Goal: Task Accomplishment & Management: Use online tool/utility

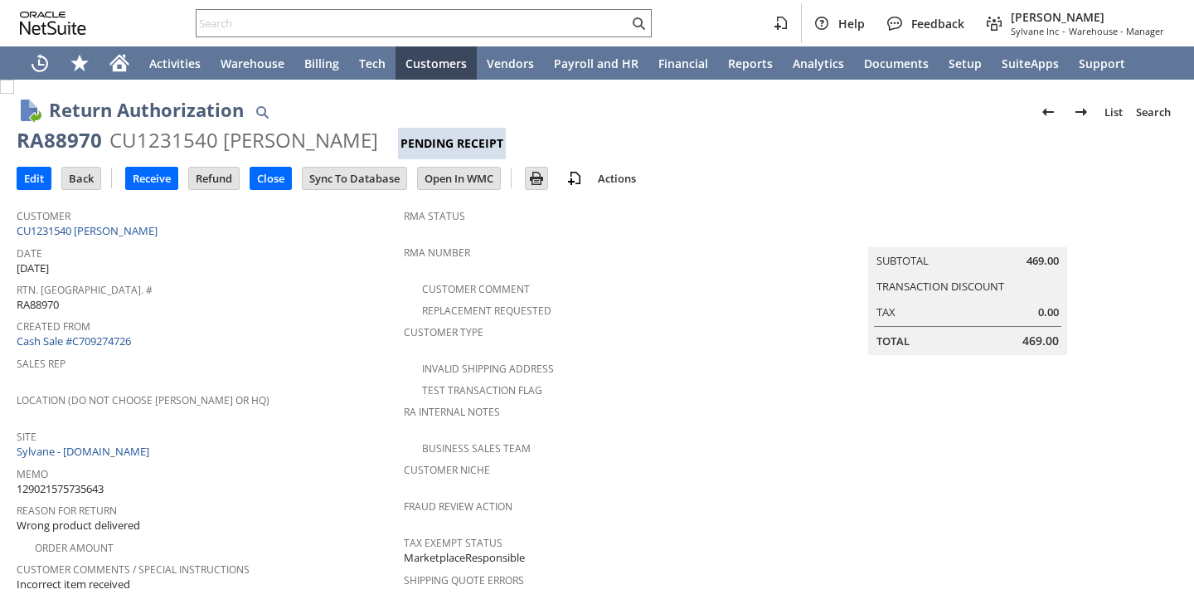
click at [346, 352] on span "Sales Rep" at bounding box center [206, 361] width 379 height 19
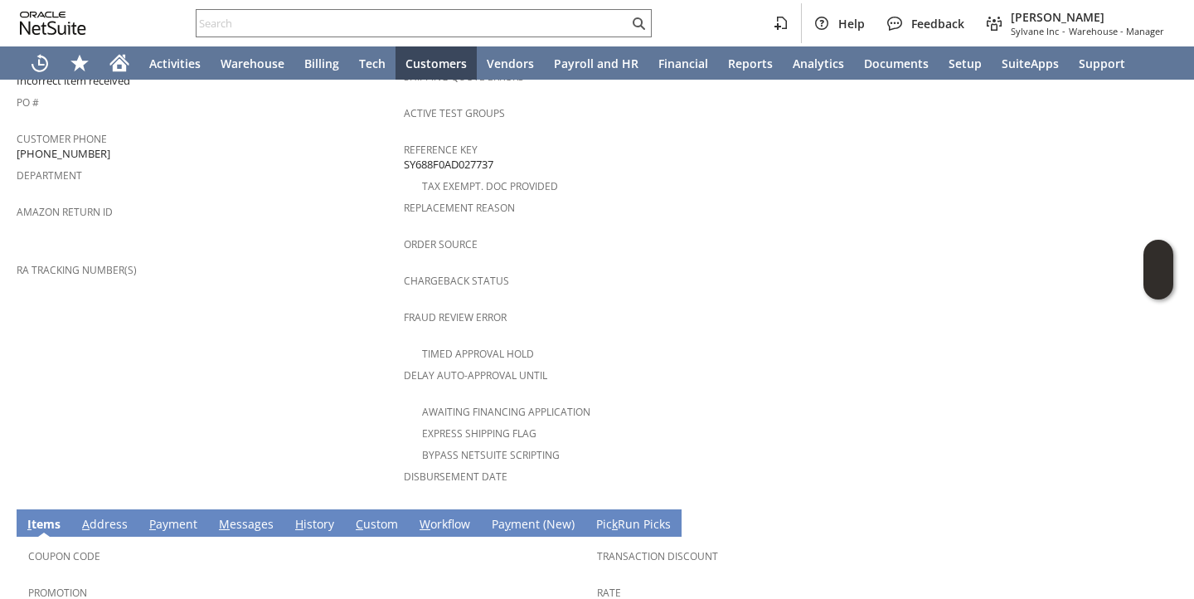
scroll to position [702, 0]
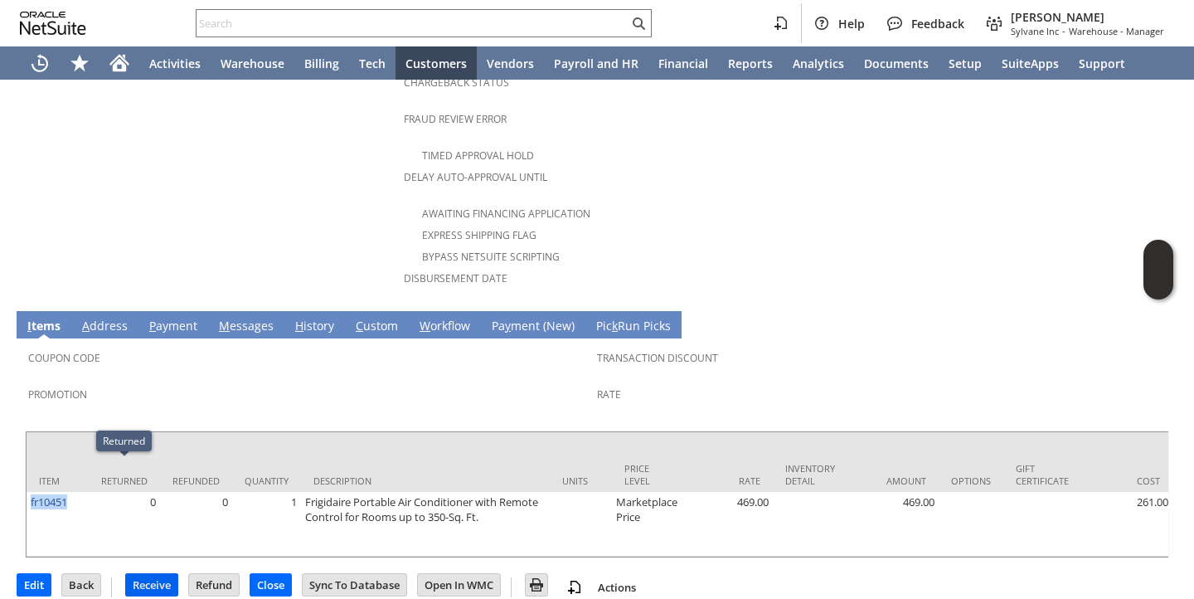
click at [157, 574] on input "Receive" at bounding box center [151, 585] width 51 height 22
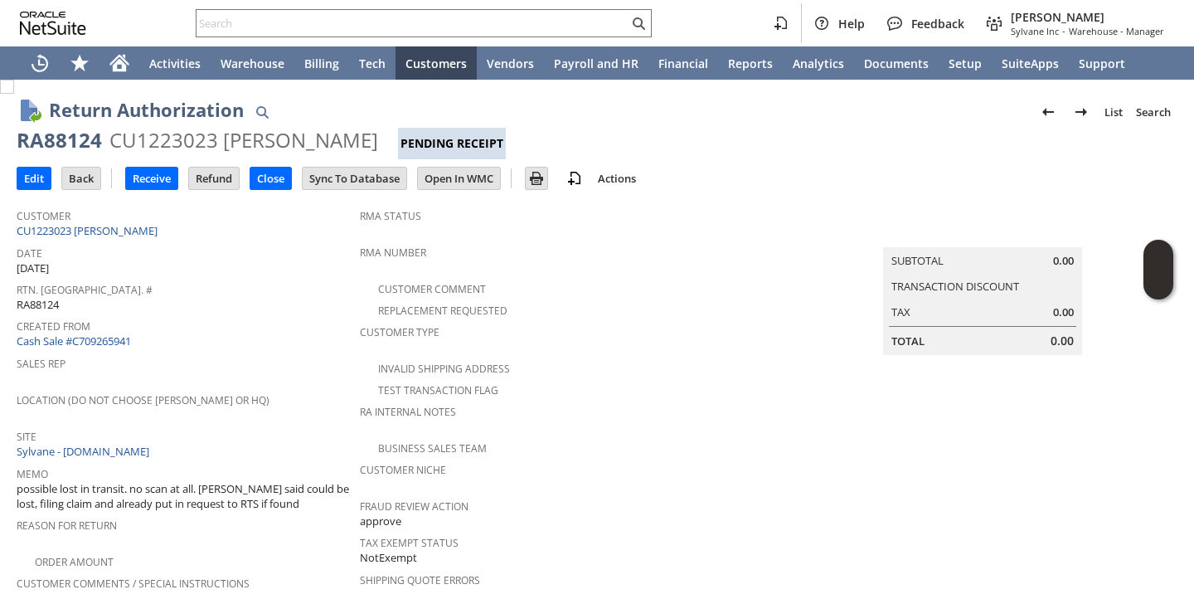
click at [281, 284] on span "Rtn. [GEOGRAPHIC_DATA]. #" at bounding box center [184, 287] width 335 height 19
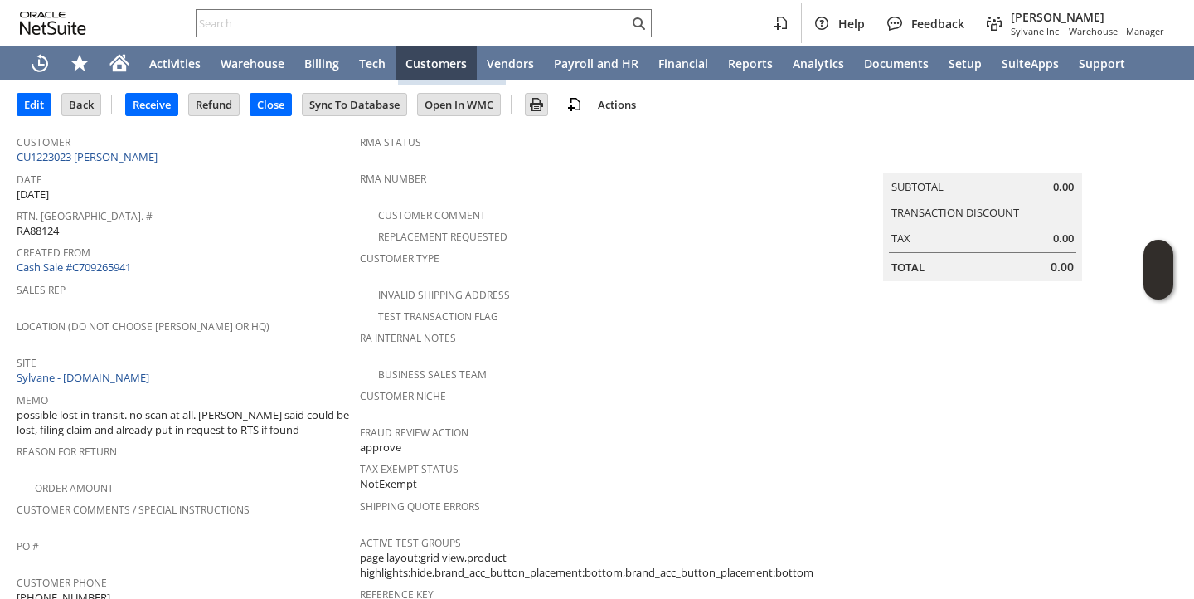
scroll to position [72, 0]
click at [135, 107] on input "Receive" at bounding box center [151, 106] width 51 height 22
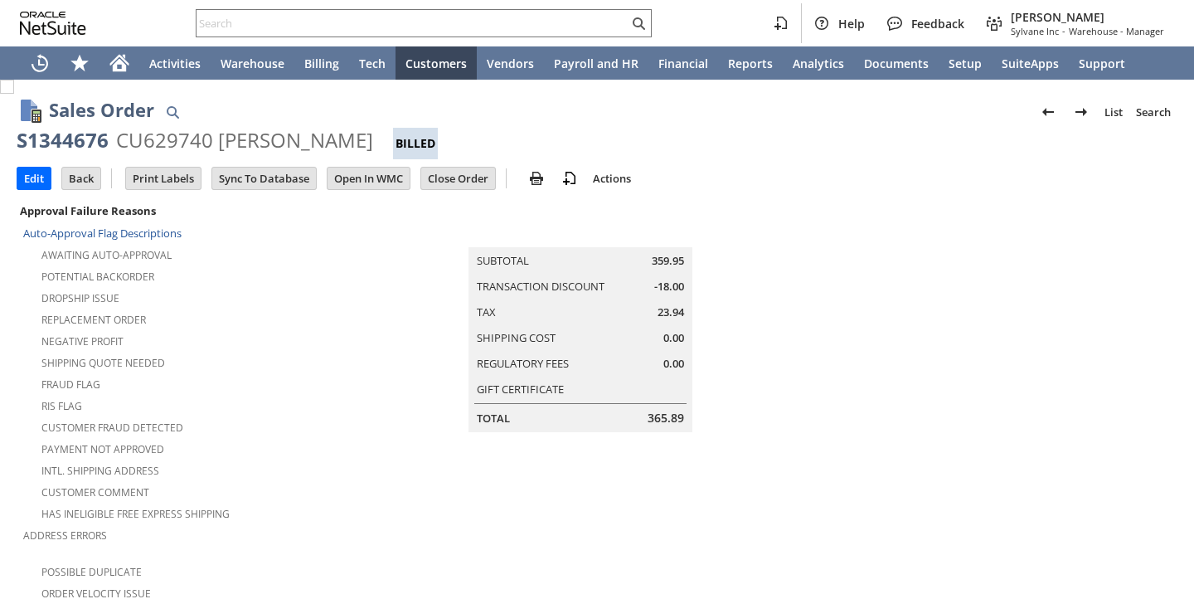
click at [391, 292] on td "Summary Subtotal 359.95 Transaction Discount -18.00 Tax 23.94 Shipping Cost 0.0…" at bounding box center [597, 316] width 467 height 232
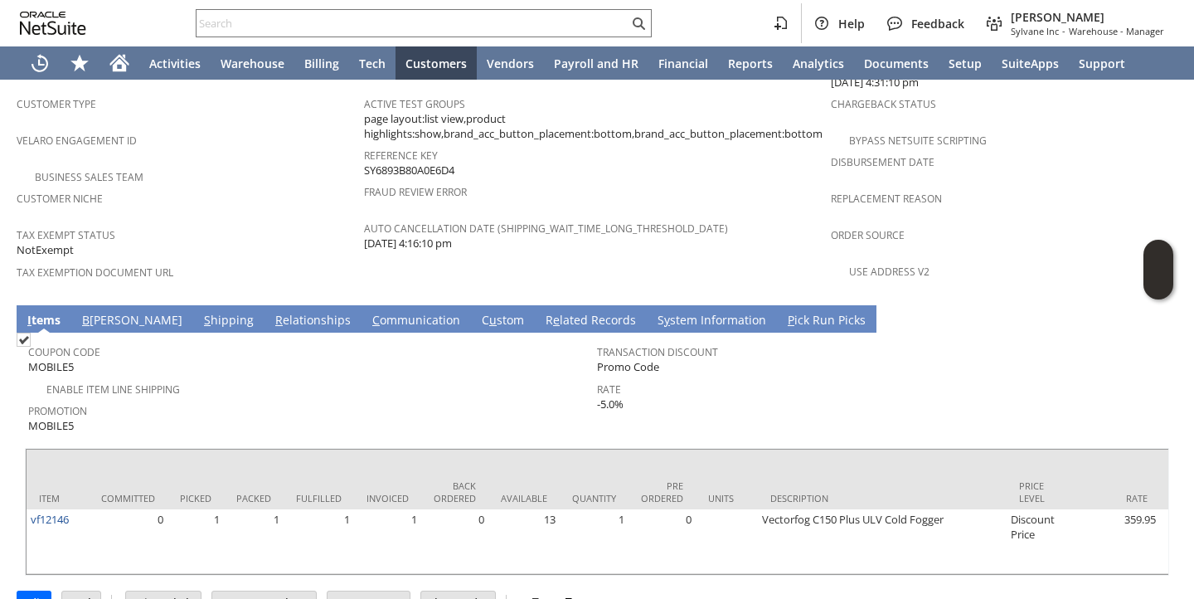
click at [343, 377] on div "Enable Item Line Shipping" at bounding box center [312, 387] width 569 height 20
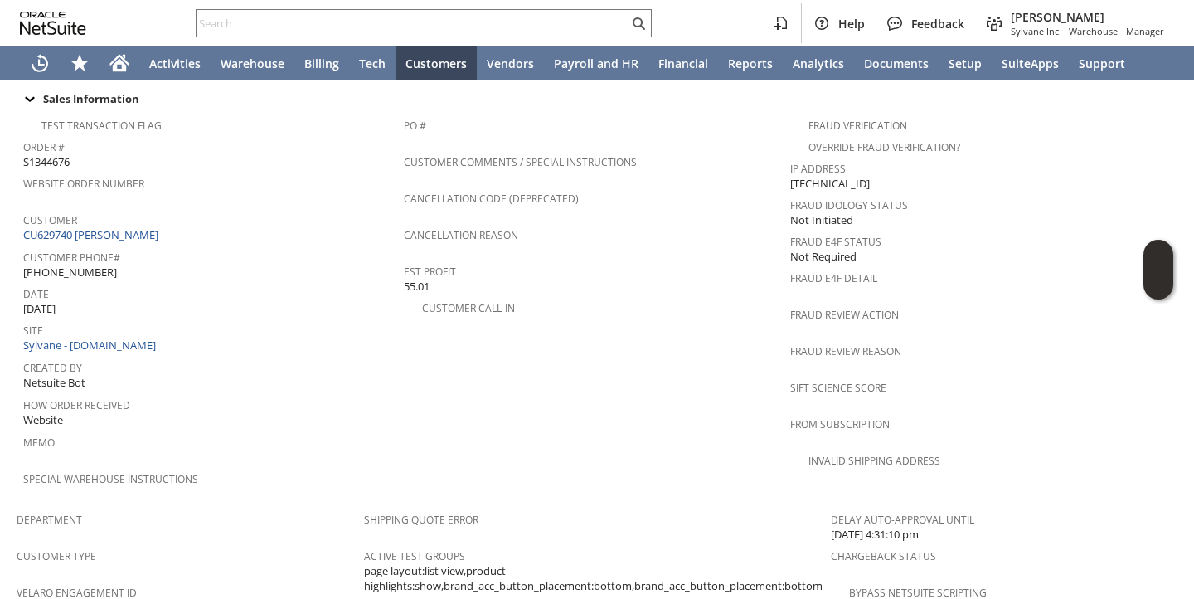
scroll to position [0, 0]
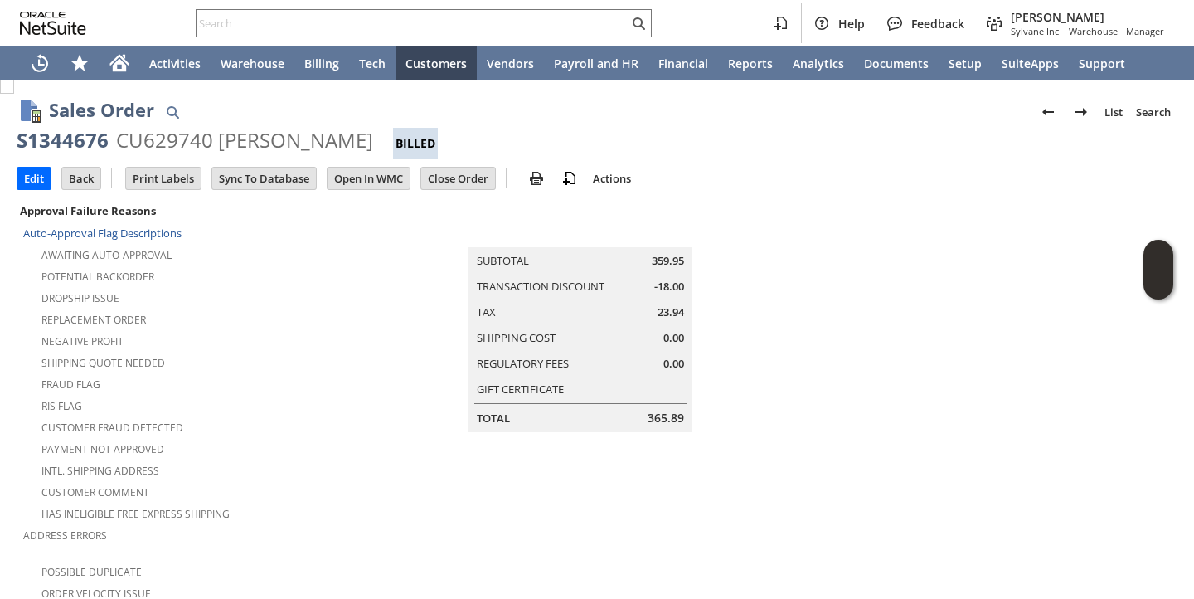
click at [100, 146] on div "S1344676" at bounding box center [63, 140] width 92 height 27
click at [100, 147] on div "S1344676" at bounding box center [63, 140] width 92 height 27
copy div "S1344676"
click at [221, 286] on div "Dropship Issue" at bounding box center [193, 296] width 341 height 20
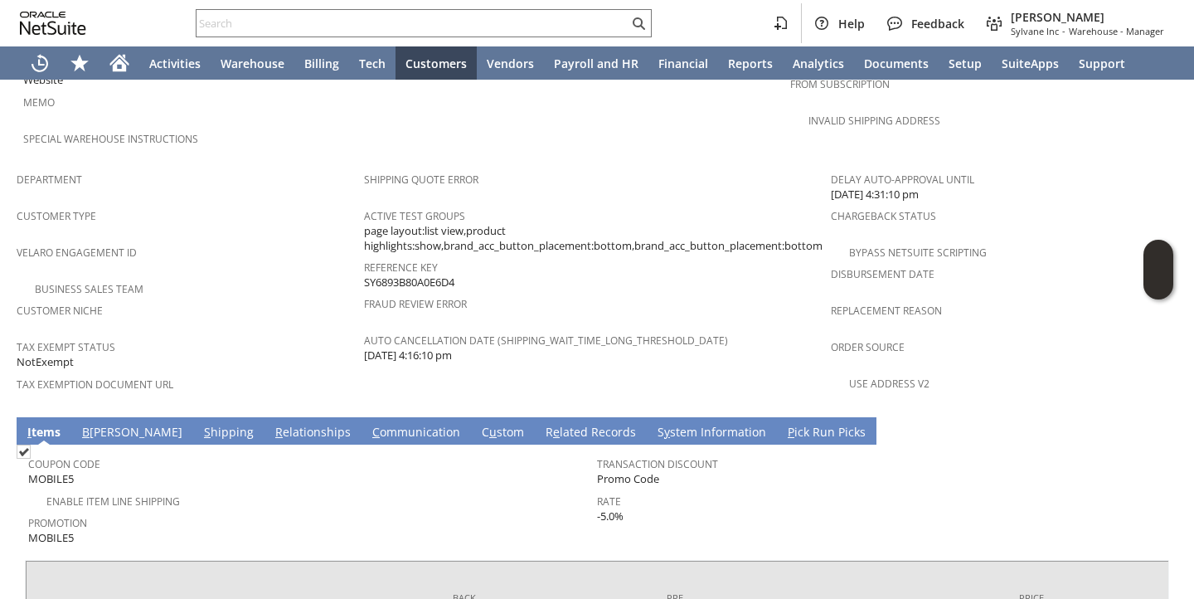
scroll to position [1081, 0]
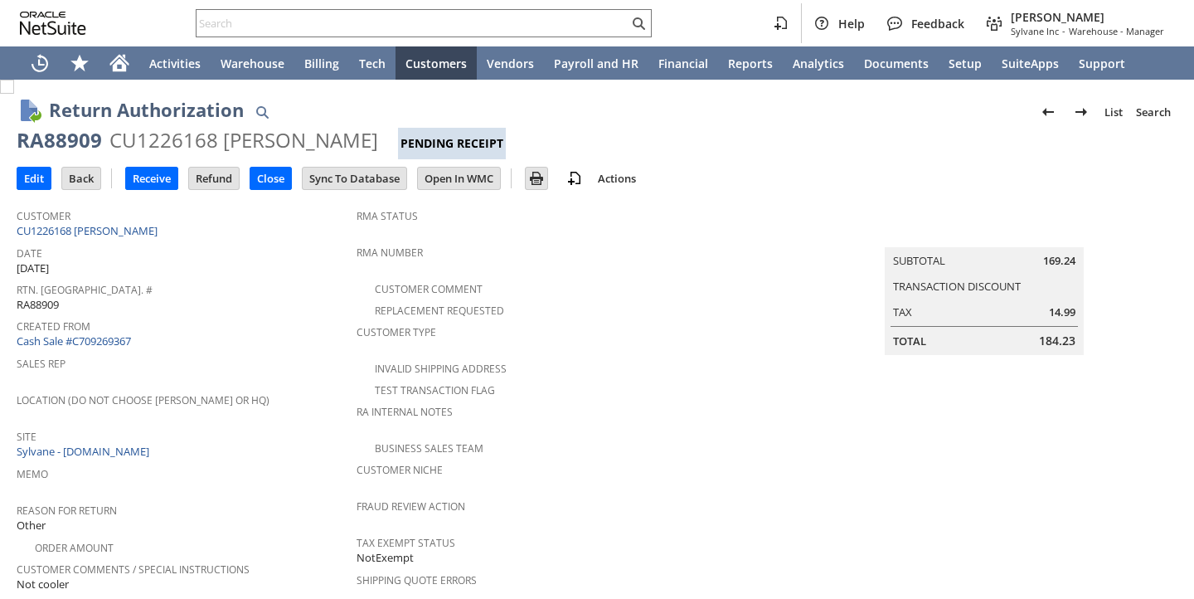
click at [282, 283] on span "Rtn. [GEOGRAPHIC_DATA]. #" at bounding box center [183, 287] width 332 height 19
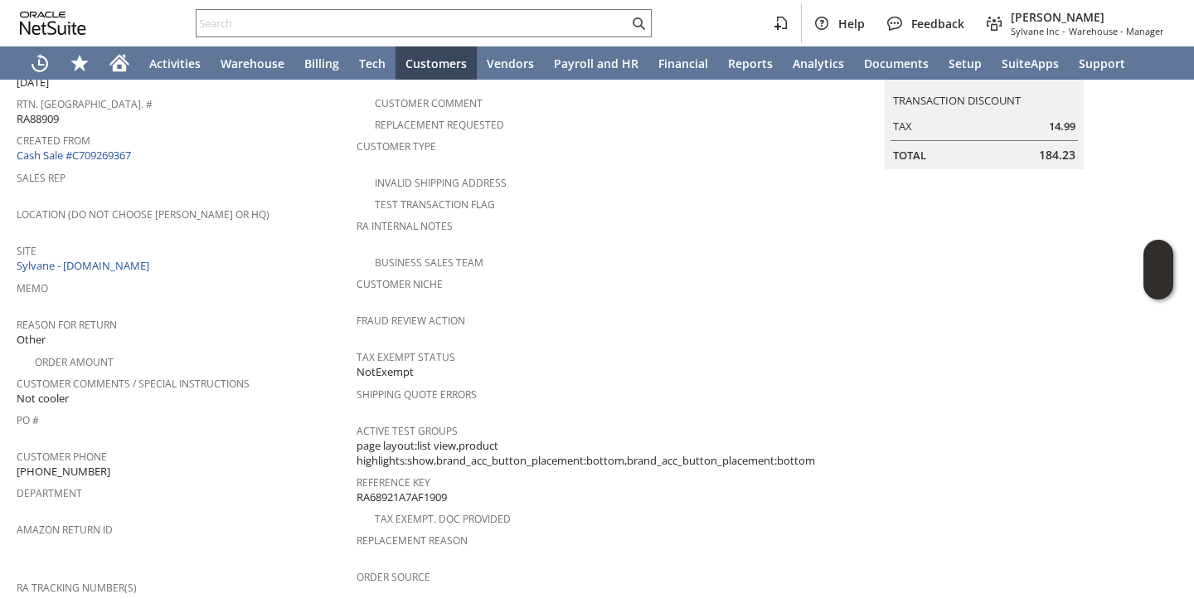
scroll to position [766, 0]
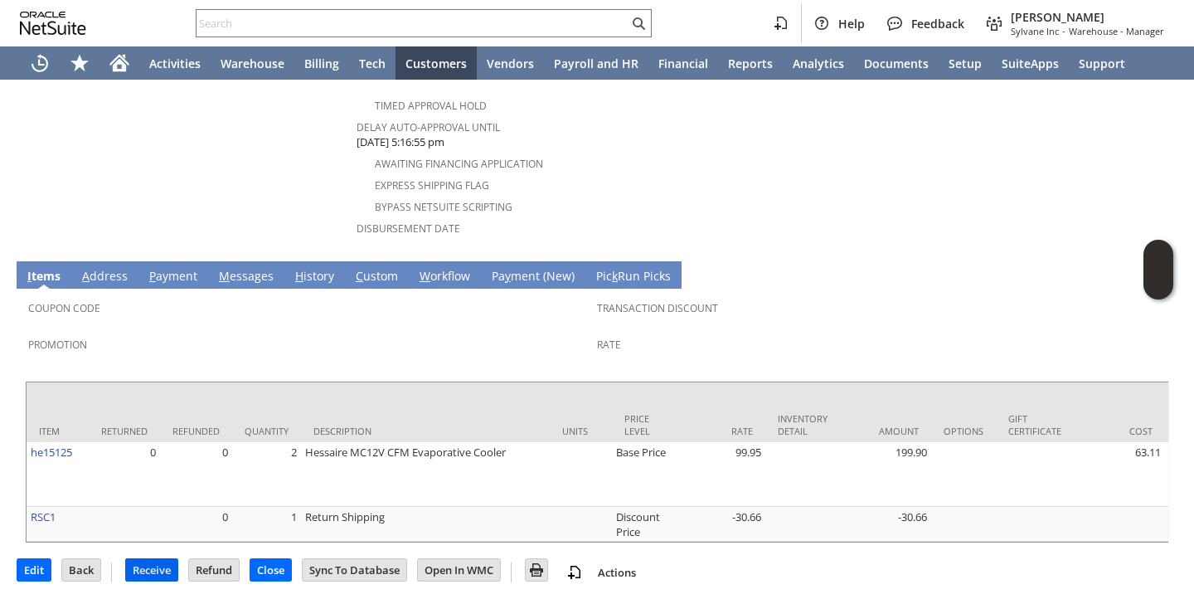
click at [151, 570] on input "Receive" at bounding box center [151, 570] width 51 height 22
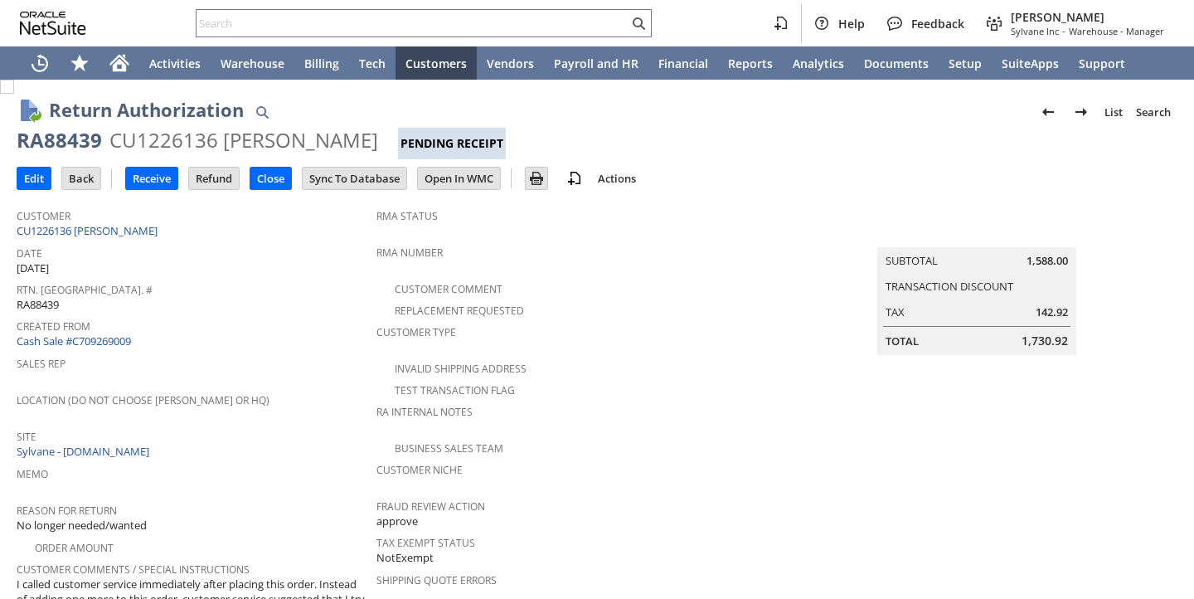
click at [268, 357] on span "Sales Rep" at bounding box center [193, 361] width 352 height 19
click at [151, 175] on input "Receive" at bounding box center [151, 179] width 51 height 22
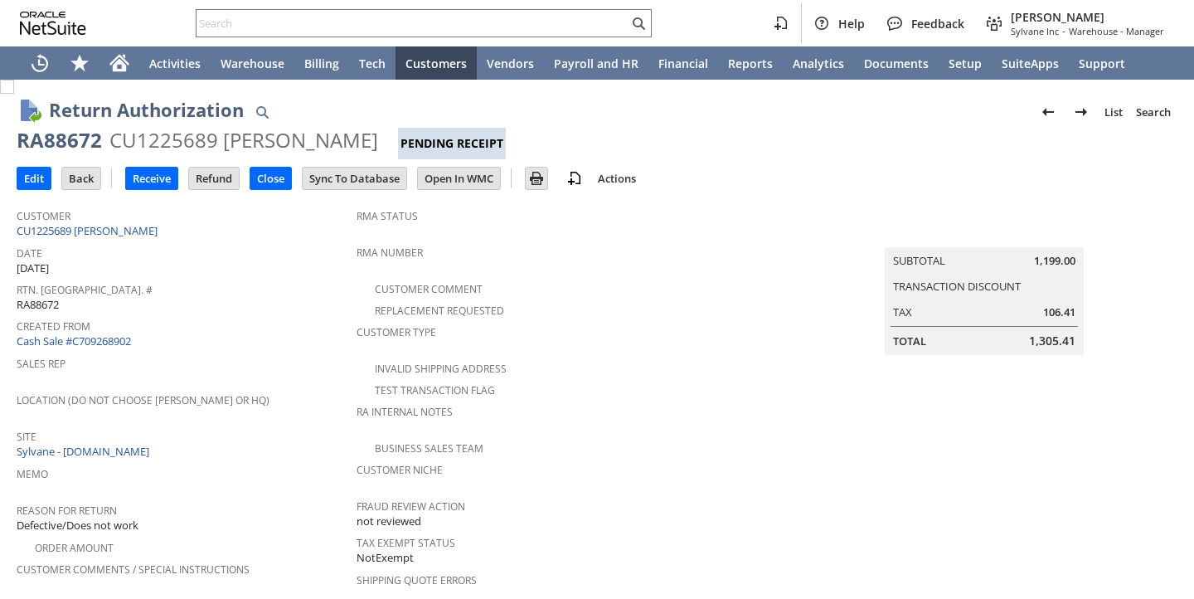
click at [318, 462] on span "Memo" at bounding box center [183, 471] width 332 height 19
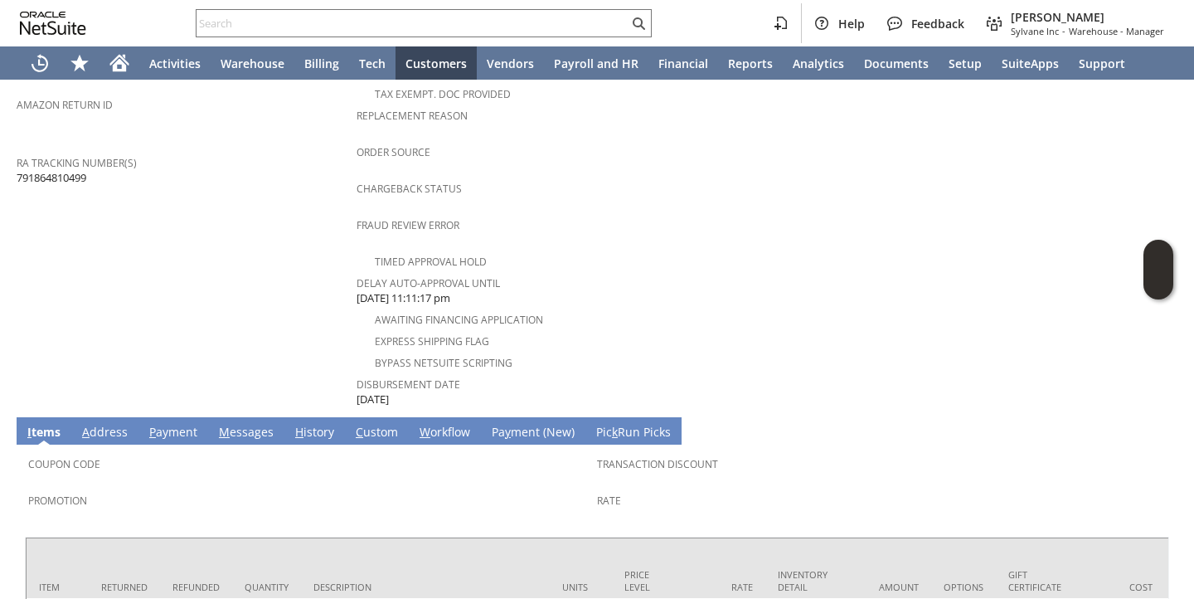
scroll to position [746, 0]
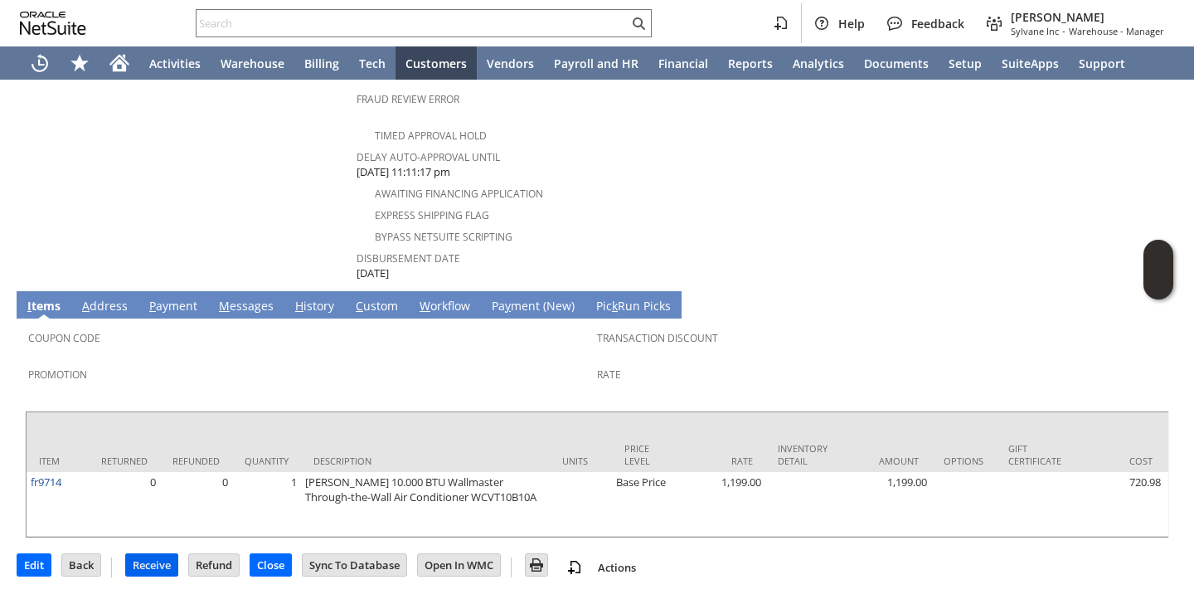
click at [139, 567] on input "Receive" at bounding box center [151, 565] width 51 height 22
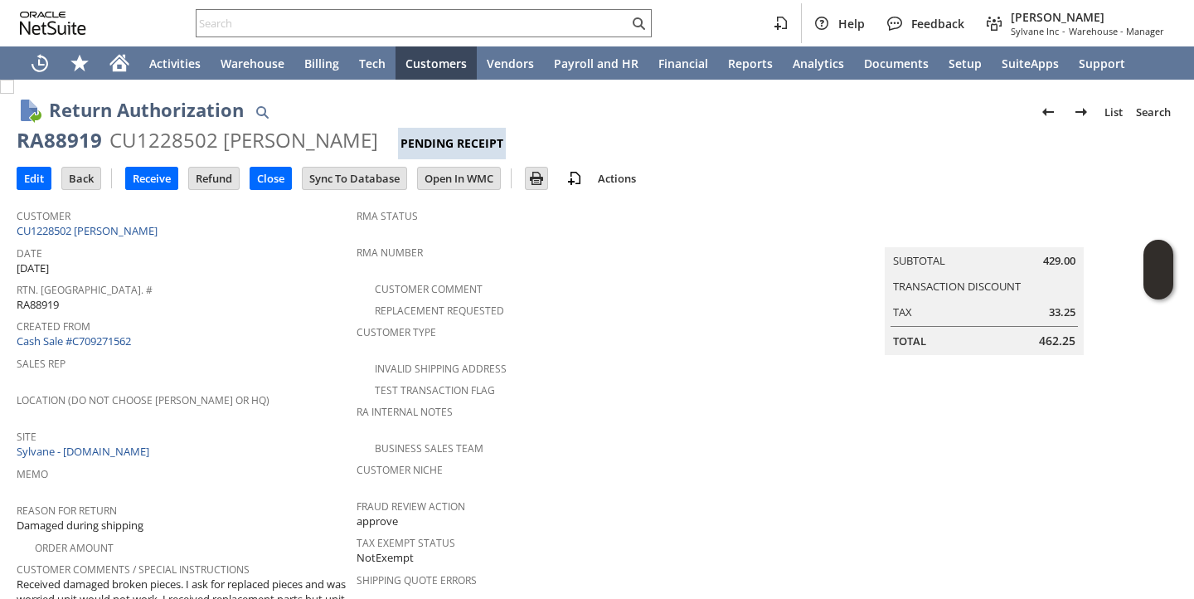
click at [290, 392] on span "Location (Do Not Choose [PERSON_NAME] or HQ)" at bounding box center [183, 397] width 332 height 19
click at [158, 164] on td "Receive" at bounding box center [156, 178] width 63 height 31
click at [158, 169] on input "Receive" at bounding box center [151, 179] width 51 height 22
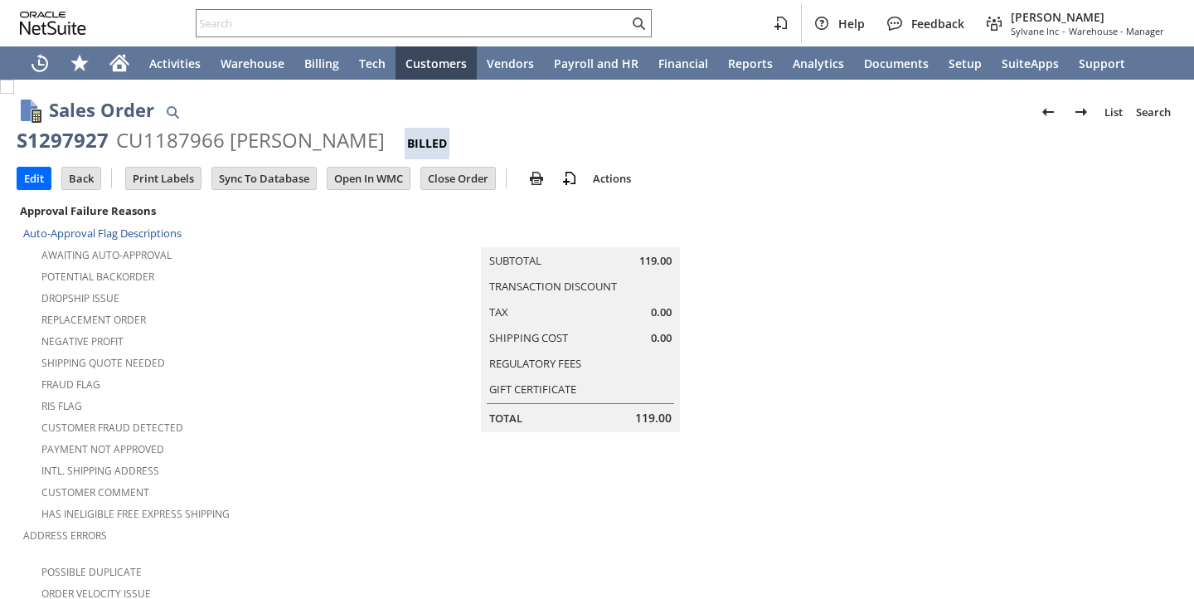
click at [356, 394] on div "RIS flag" at bounding box center [213, 404] width 381 height 20
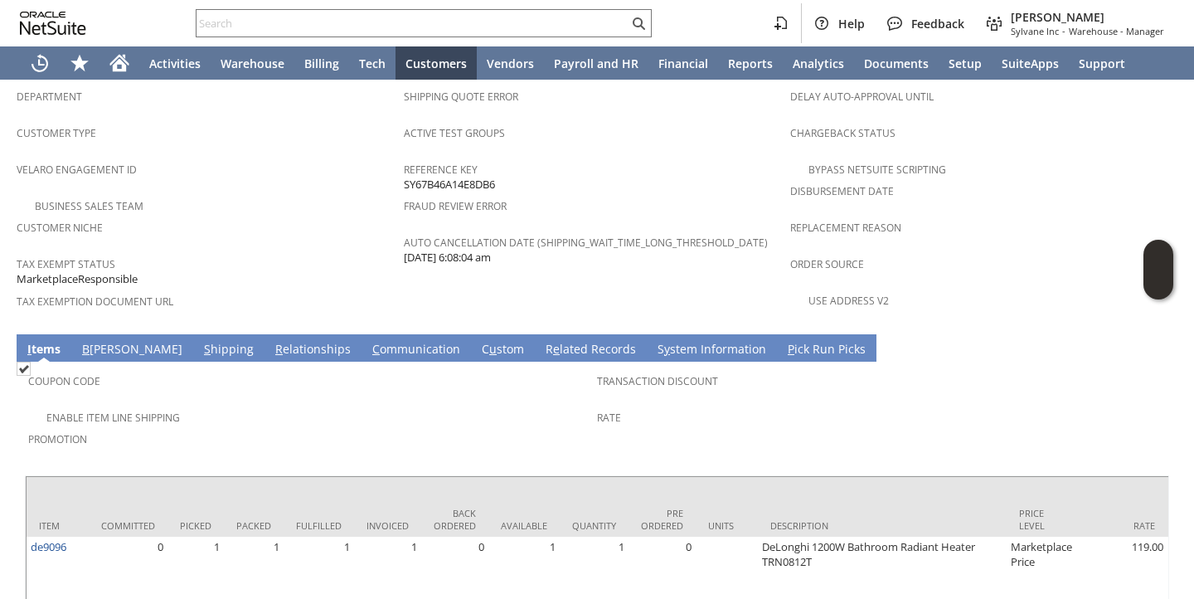
click at [200, 341] on link "S hipping" at bounding box center [229, 350] width 58 height 18
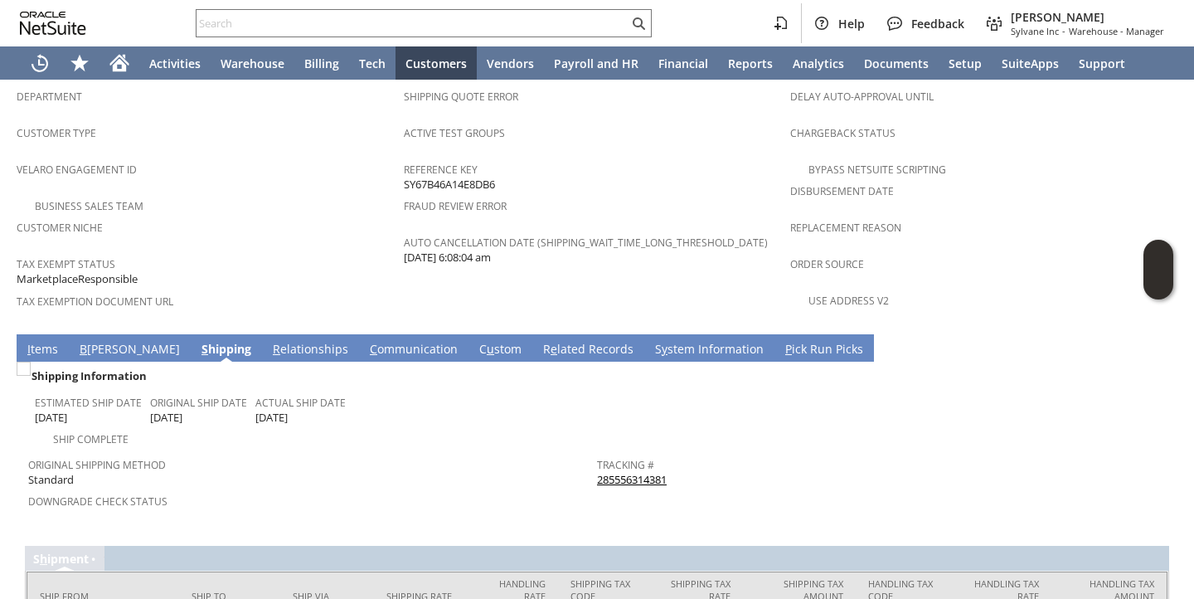
click at [539, 341] on link "R e lated Records" at bounding box center [588, 350] width 99 height 18
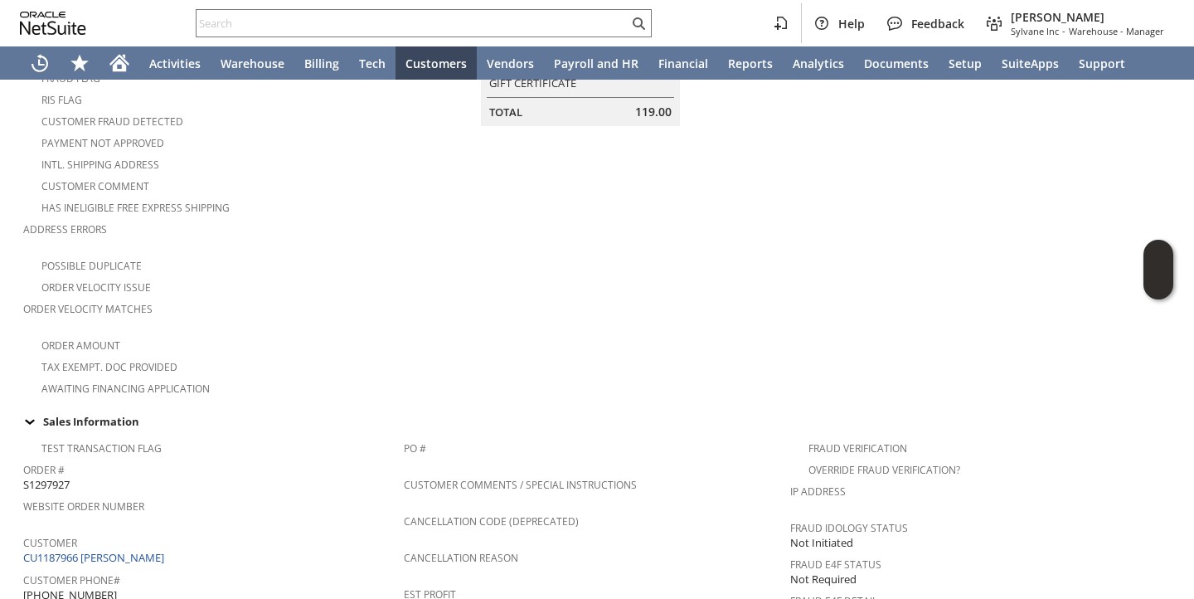
scroll to position [0, 0]
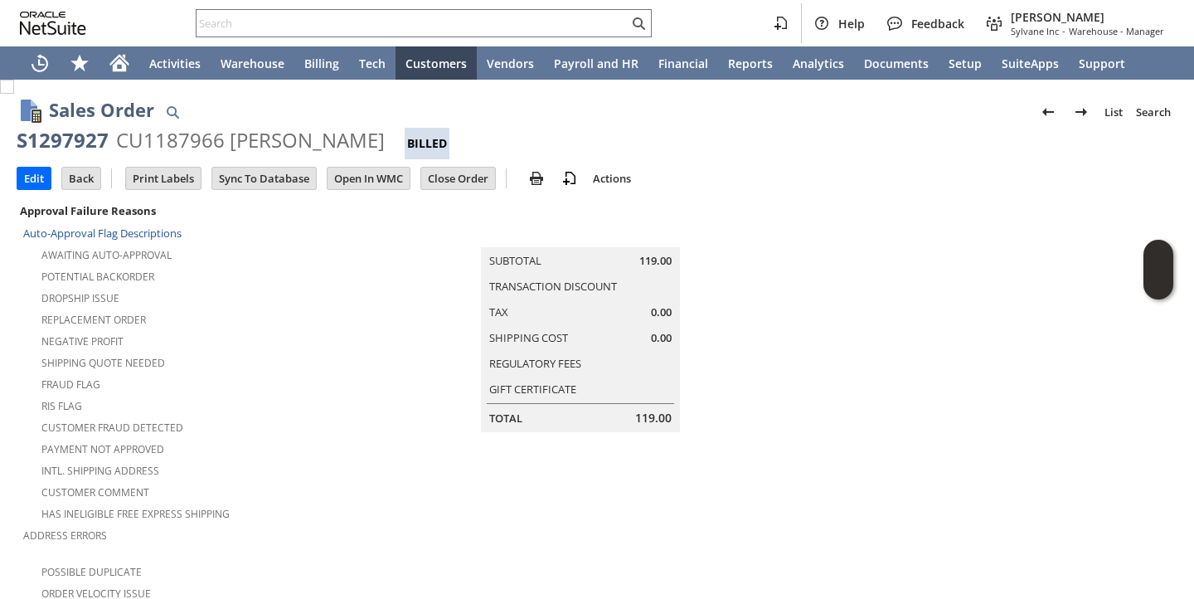
click at [56, 143] on div "S1297927" at bounding box center [63, 140] width 92 height 27
copy div "S1297927"
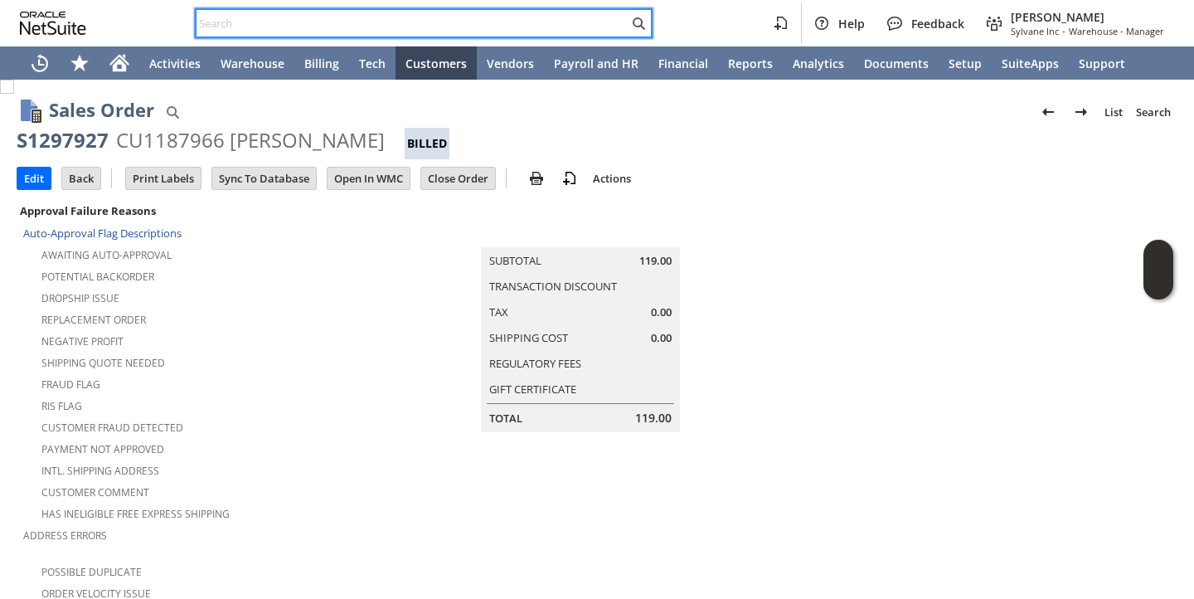
click at [483, 15] on input "text" at bounding box center [413, 23] width 432 height 20
paste input "RA89110"
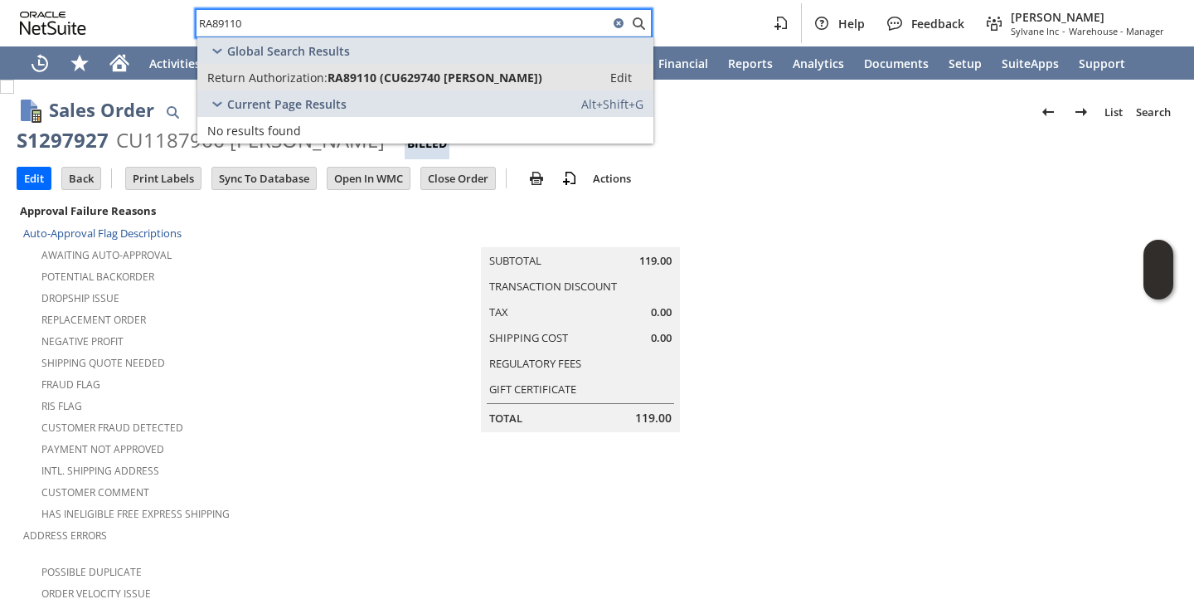
type input "RA89110"
click at [372, 81] on span "RA89110 (CU629740 Robert Melendez)" at bounding box center [435, 78] width 215 height 16
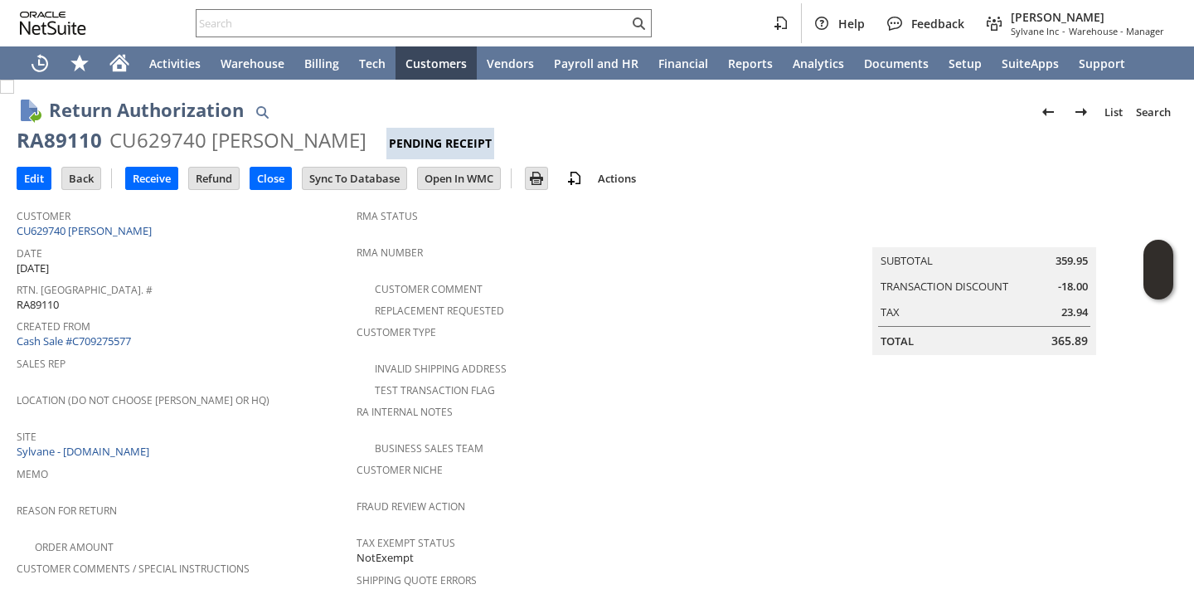
click at [216, 329] on div "Created From Cash Sale #C709275577" at bounding box center [183, 332] width 332 height 36
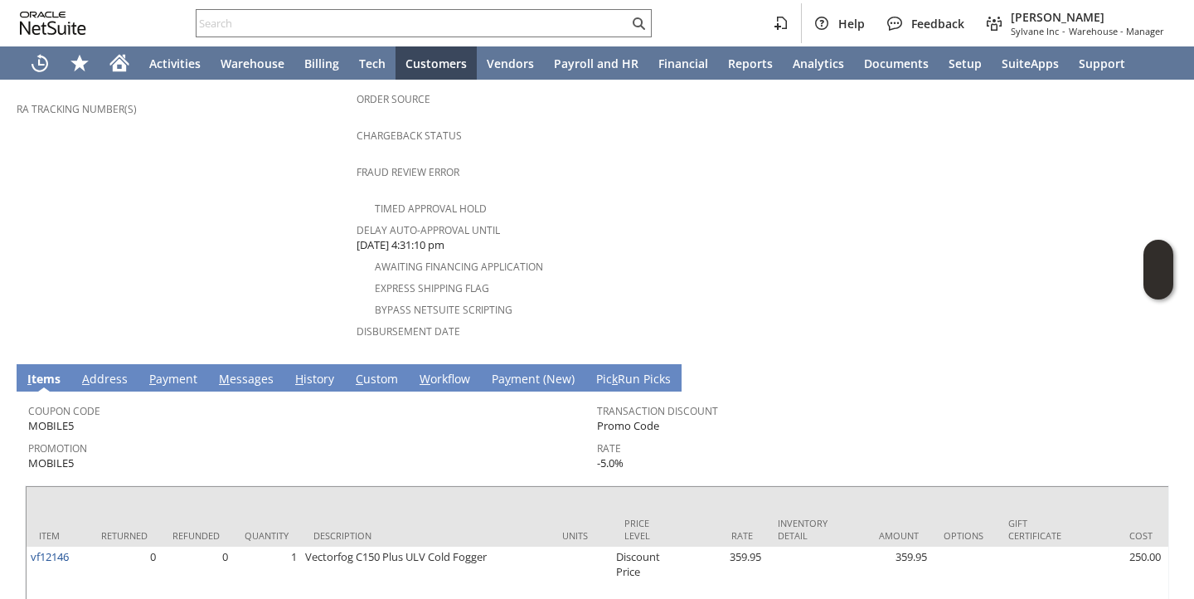
scroll to position [731, 0]
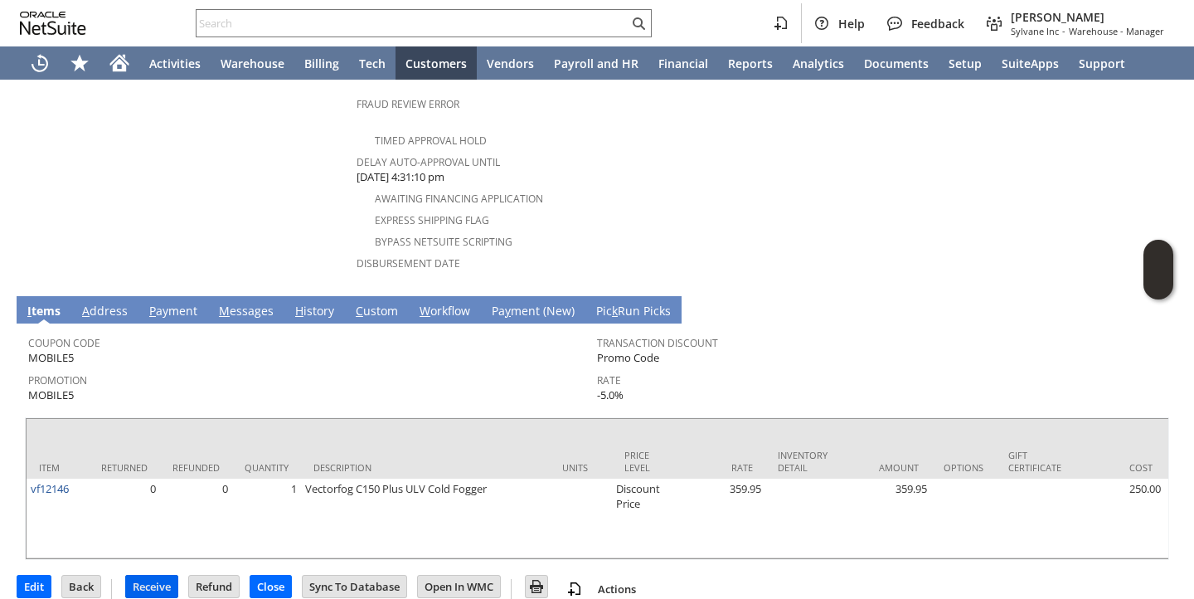
click at [158, 576] on input "Receive" at bounding box center [151, 587] width 51 height 22
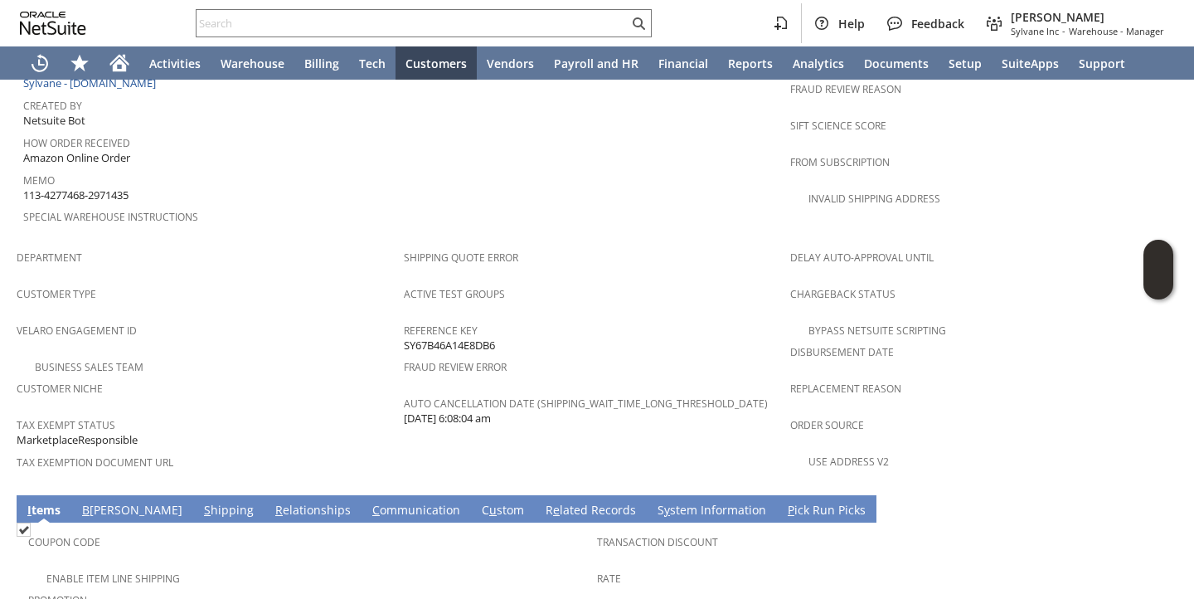
scroll to position [1096, 0]
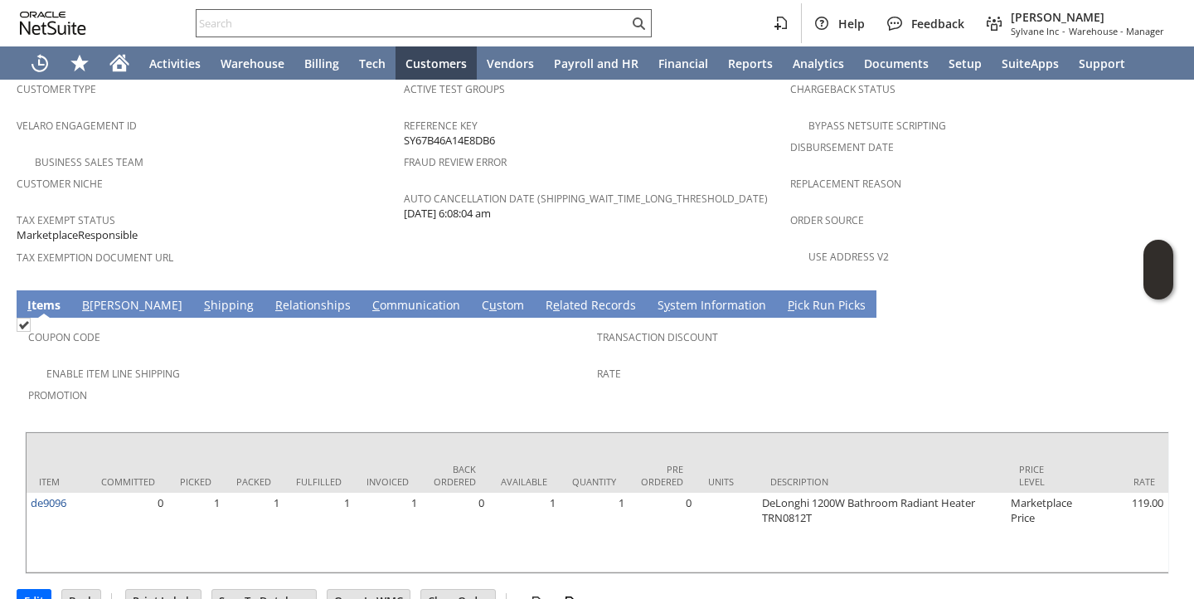
click at [337, 24] on input "text" at bounding box center [413, 23] width 432 height 20
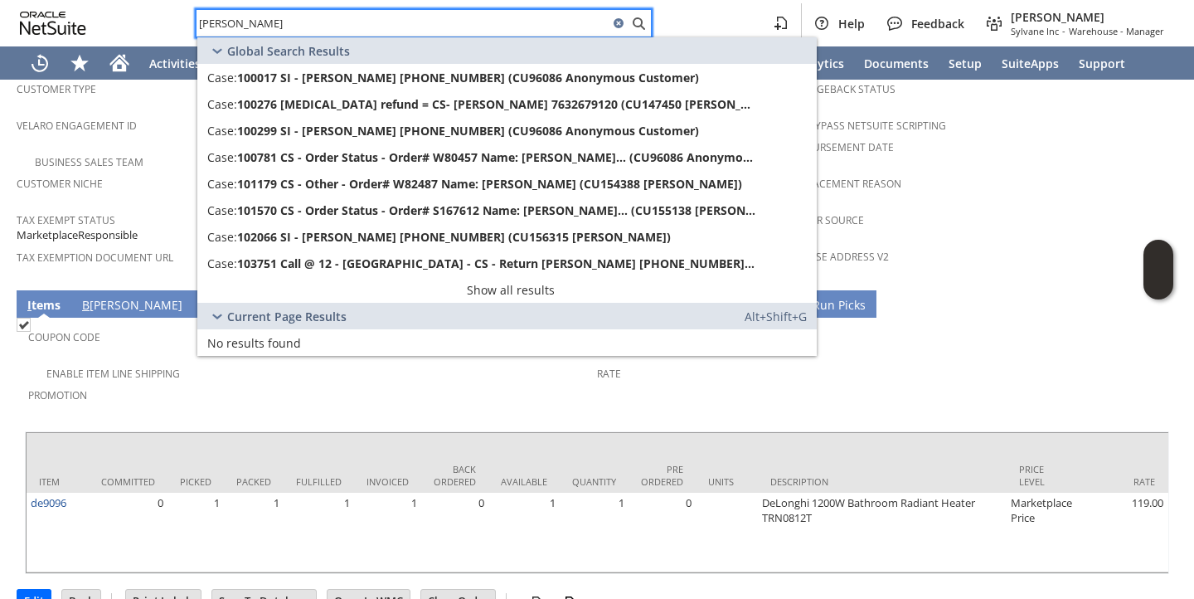
click at [215, 23] on input "[PERSON_NAME]" at bounding box center [403, 23] width 412 height 20
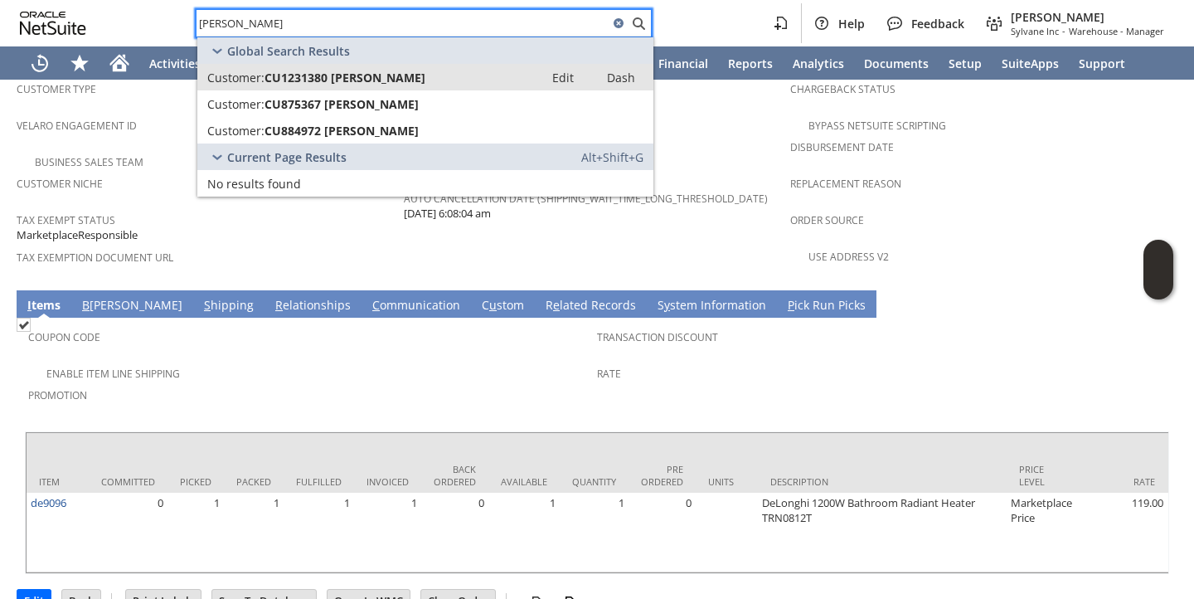
type input "[PERSON_NAME]"
click at [248, 70] on span "Customer:" at bounding box center [235, 78] width 57 height 16
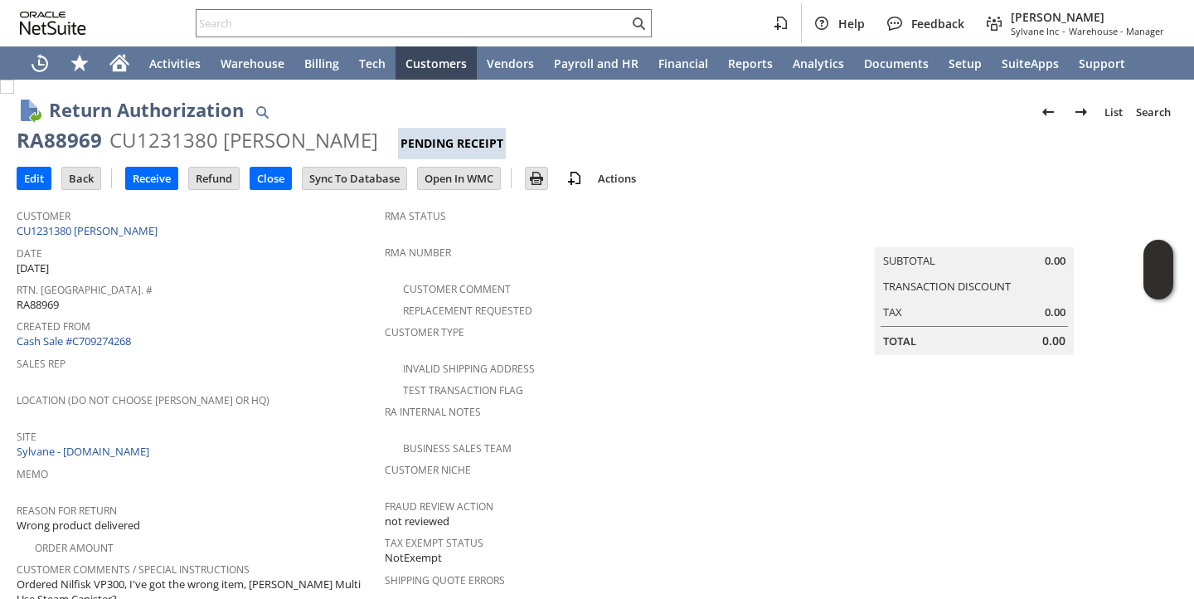
click at [304, 304] on div "Rtn. [GEOGRAPHIC_DATA]. # RA88969" at bounding box center [197, 295] width 360 height 35
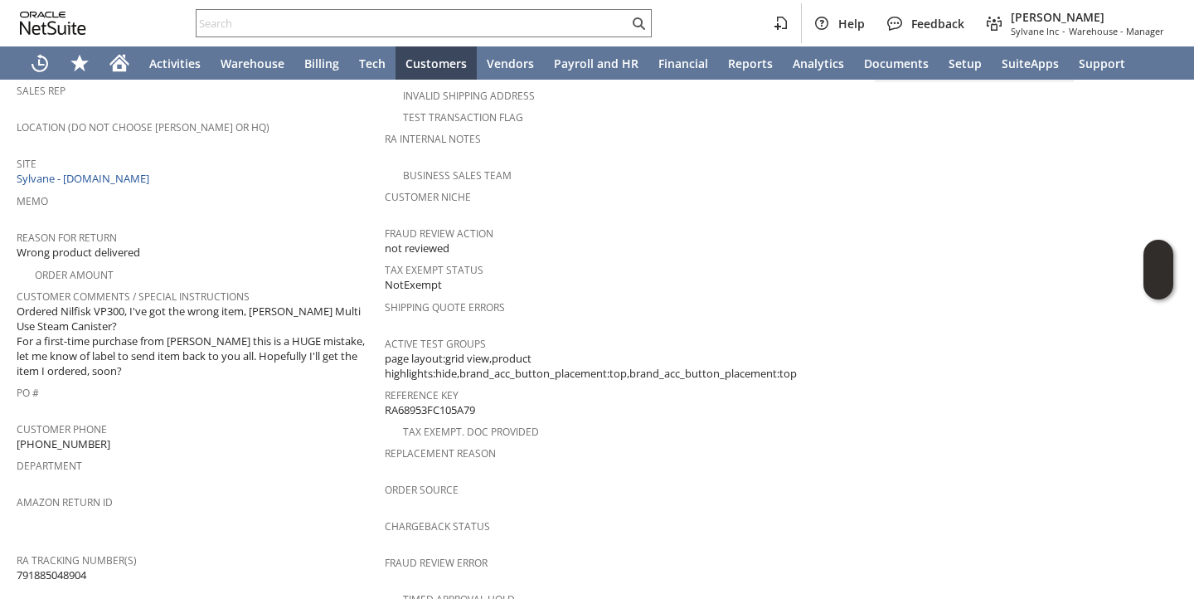
scroll to position [271, 0]
click at [278, 343] on span "Ordered Nilfisk VP300, I've got the wrong item, [PERSON_NAME] Multi Use Steam C…" at bounding box center [197, 342] width 360 height 75
click at [274, 382] on span "PO #" at bounding box center [197, 391] width 360 height 19
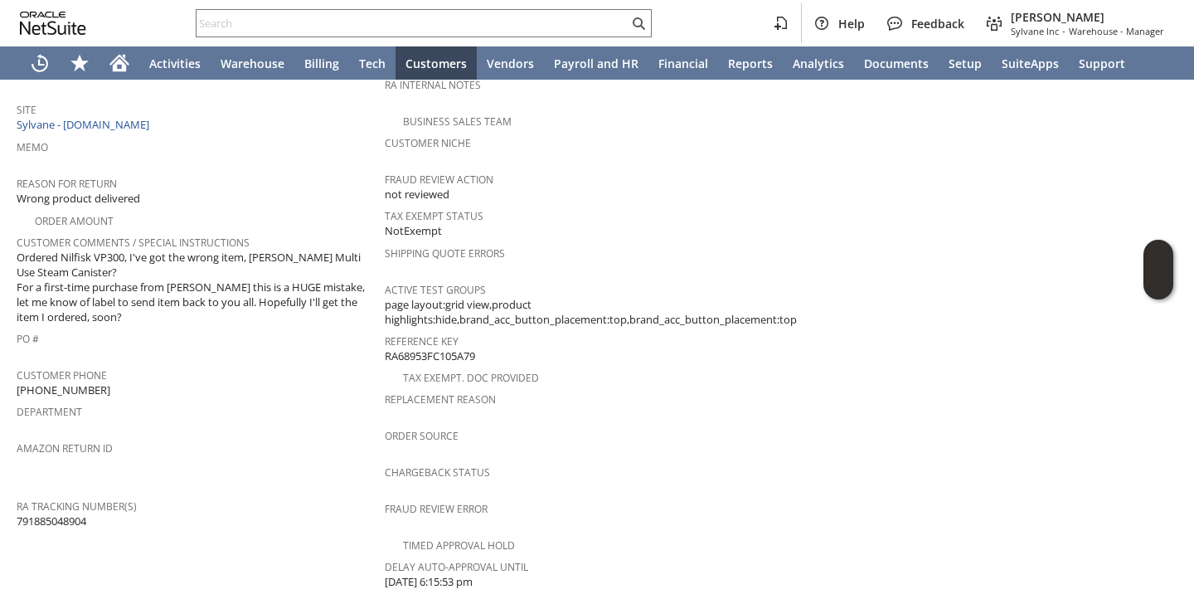
scroll to position [0, 0]
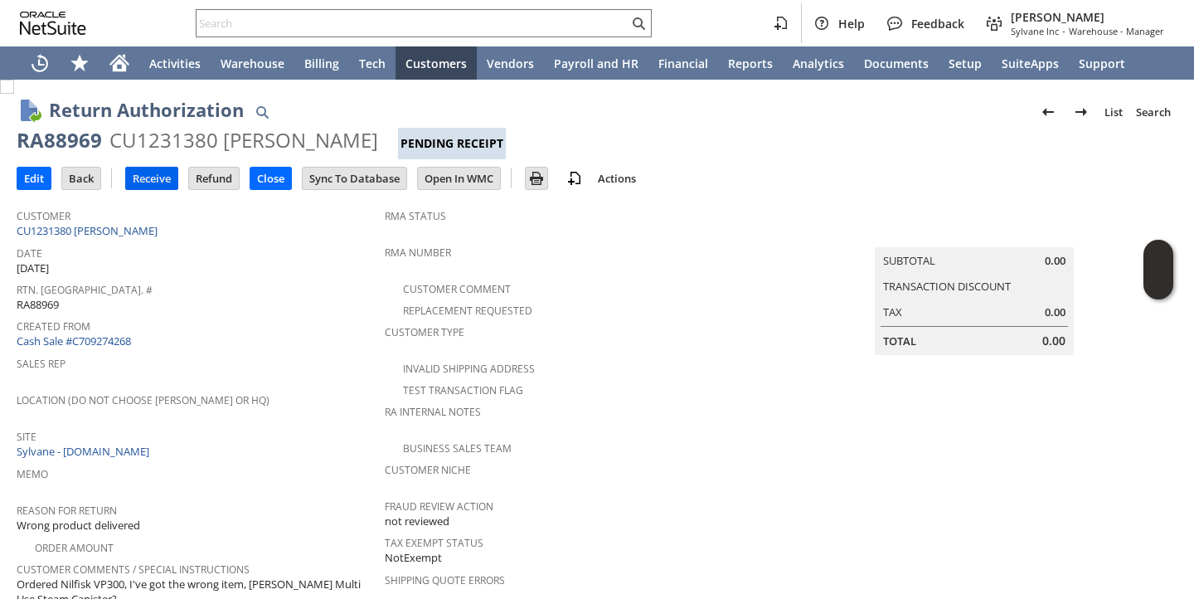
click at [151, 179] on input "Receive" at bounding box center [151, 179] width 51 height 22
